Goal: Task Accomplishment & Management: Use online tool/utility

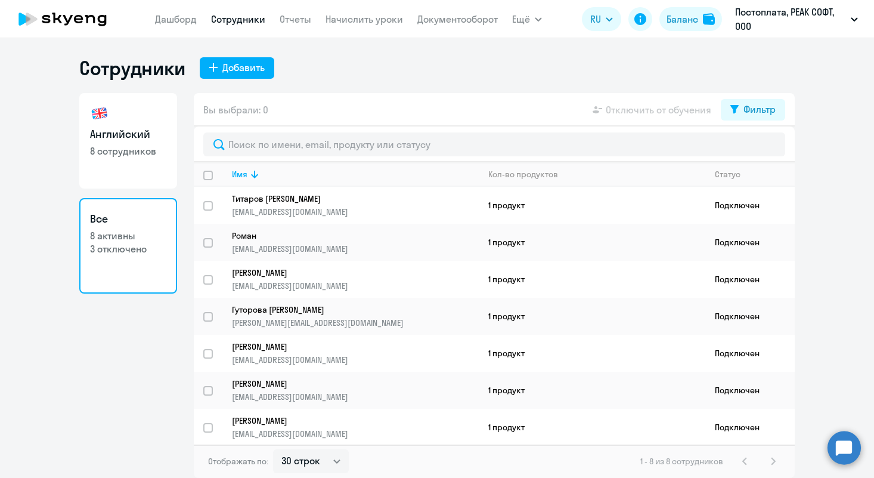
select select "30"
click at [381, 20] on link "Начислить уроки" at bounding box center [365, 19] width 78 height 12
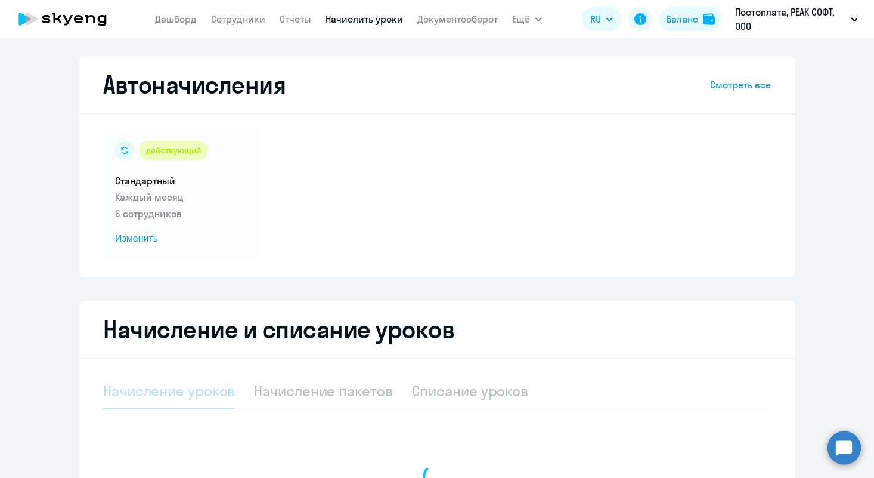
select select "10"
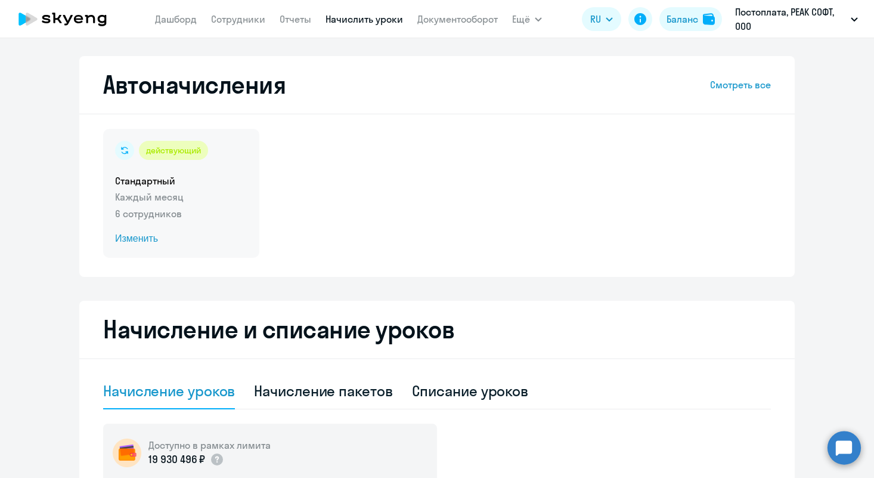
click at [151, 238] on span "Изменить" at bounding box center [181, 238] width 132 height 14
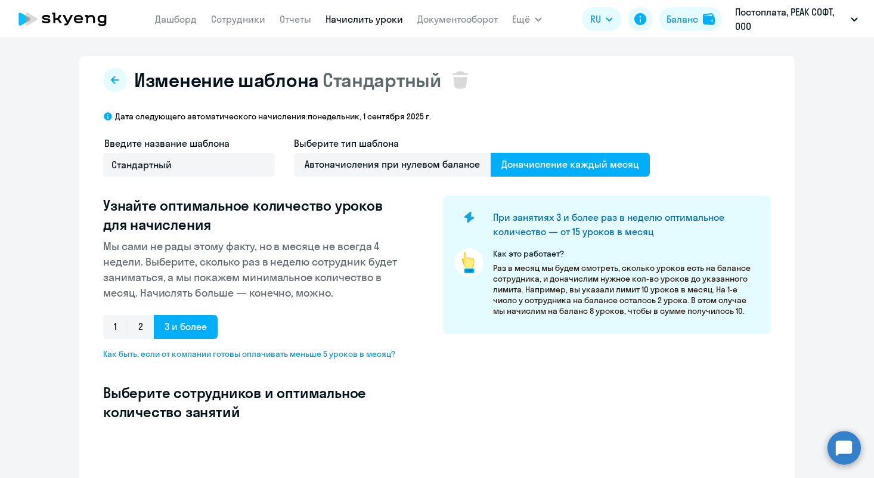
select select "10"
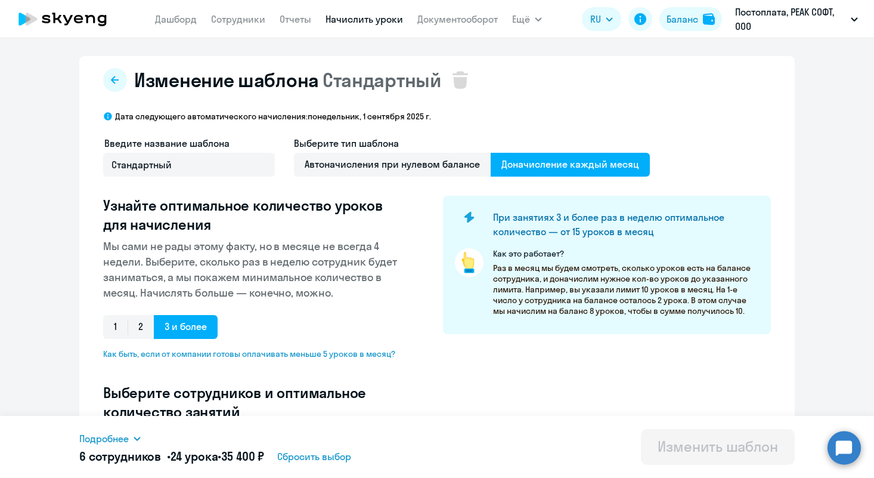
click at [383, 19] on link "Начислить уроки" at bounding box center [365, 19] width 78 height 12
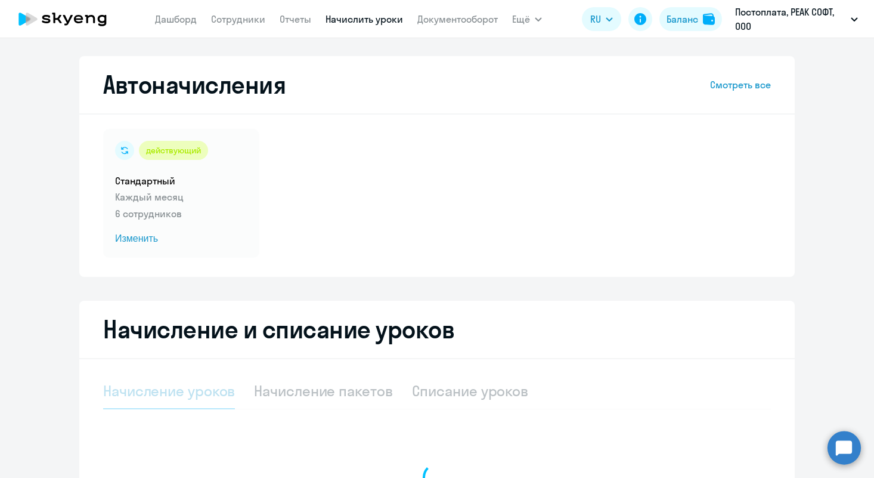
select select "10"
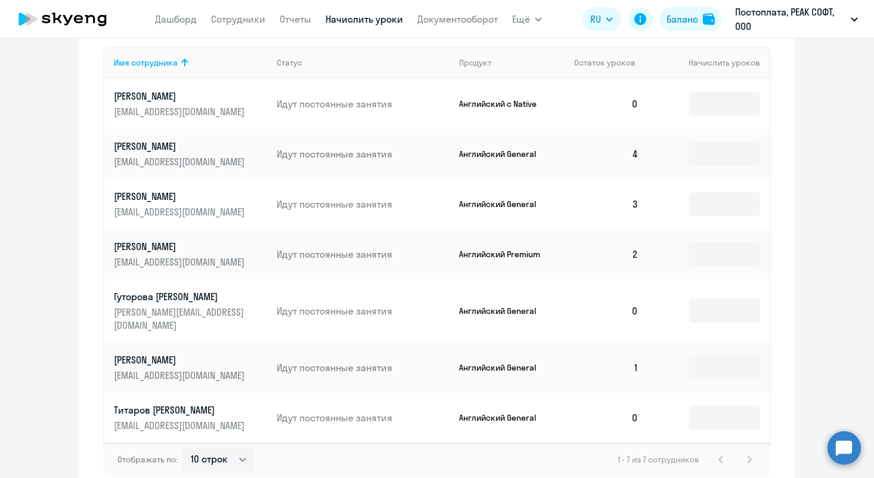
scroll to position [489, 0]
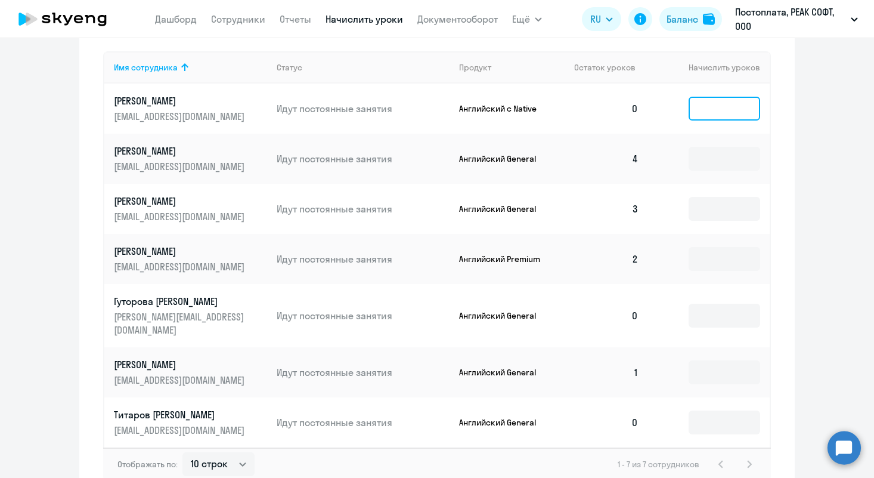
click at [740, 109] on input at bounding box center [725, 109] width 72 height 24
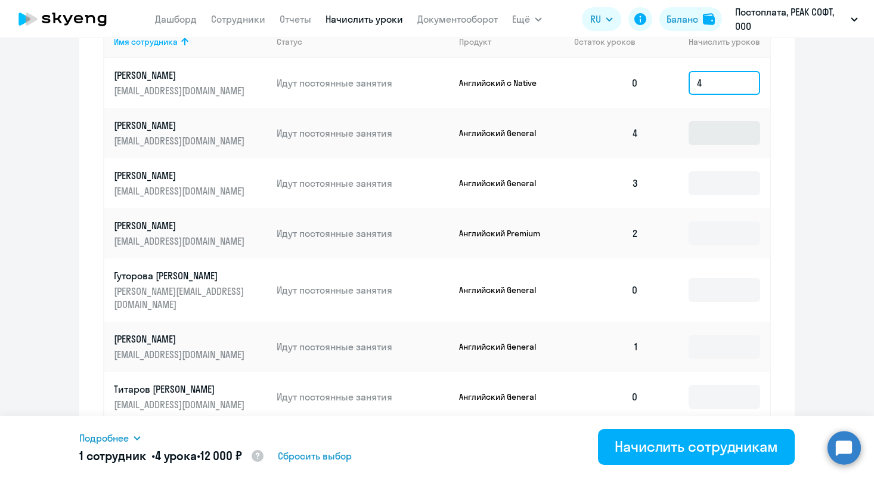
scroll to position [546, 0]
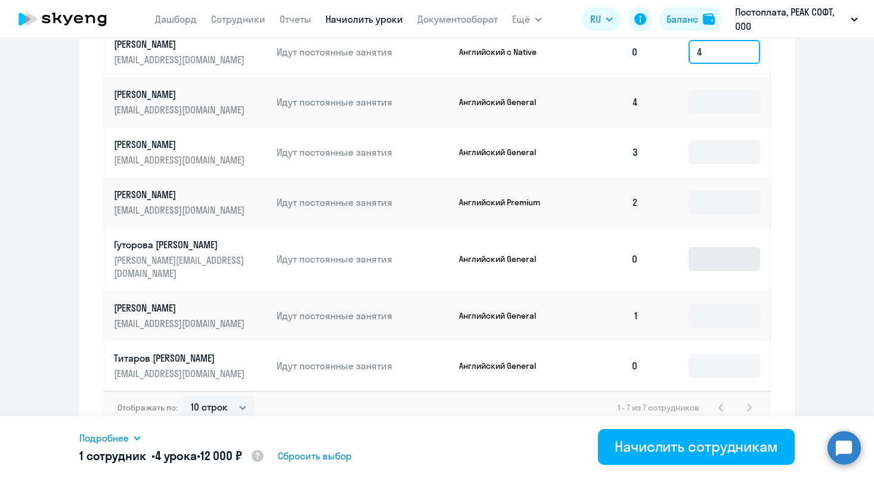
type input "4"
click at [739, 255] on input at bounding box center [725, 259] width 72 height 24
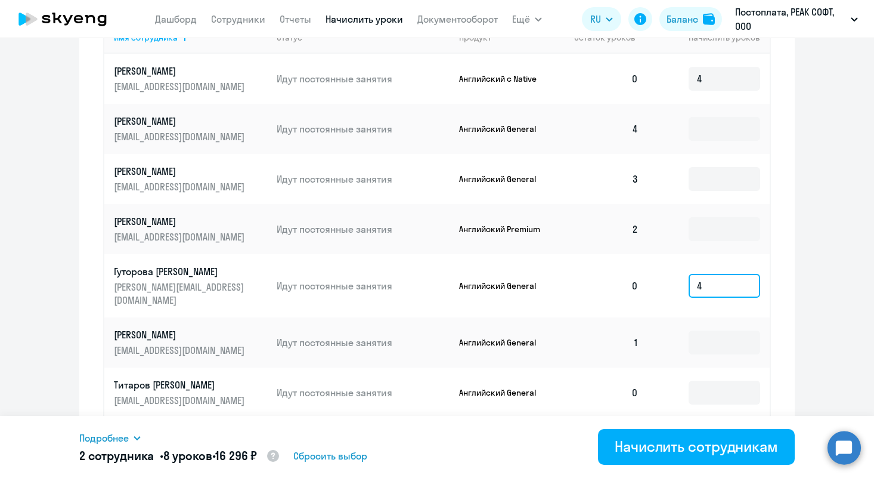
scroll to position [513, 0]
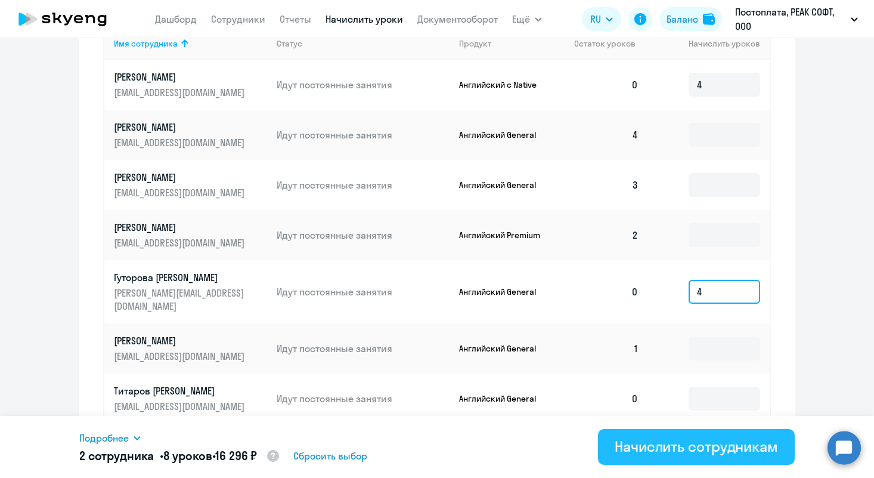
type input "4"
click at [704, 448] on div "Начислить сотрудникам" at bounding box center [696, 445] width 163 height 19
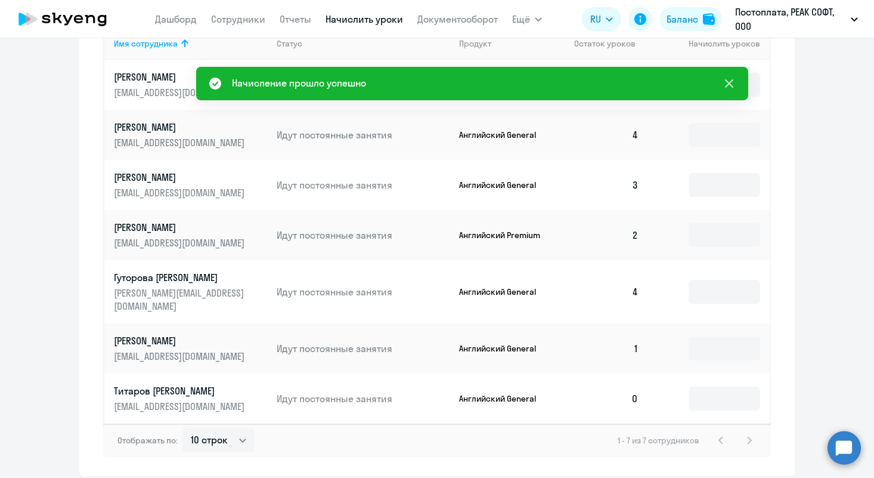
click at [729, 83] on icon at bounding box center [729, 83] width 8 height 8
